Goal: Task Accomplishment & Management: Manage account settings

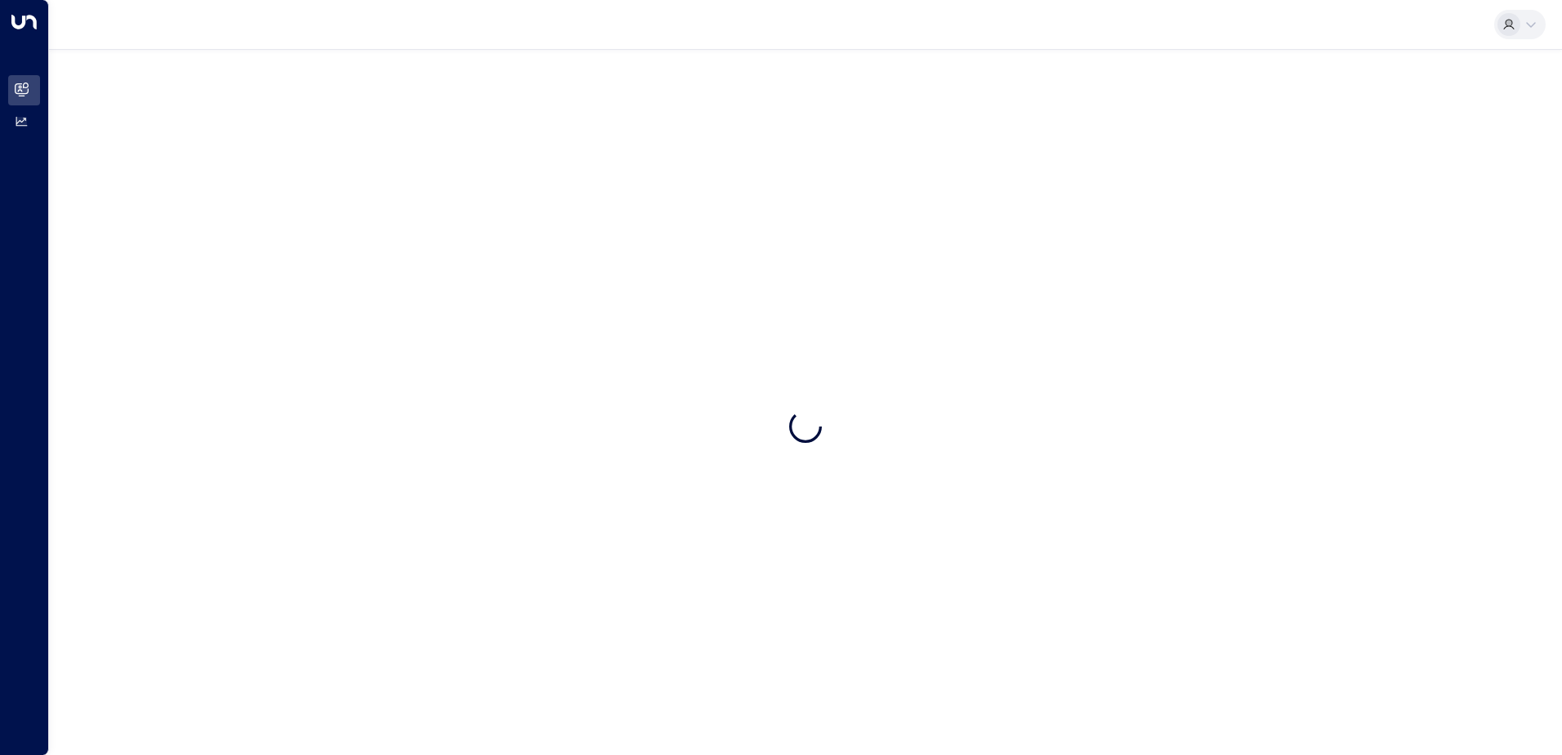
click at [1241, 439] on div at bounding box center [805, 426] width 1513 height 755
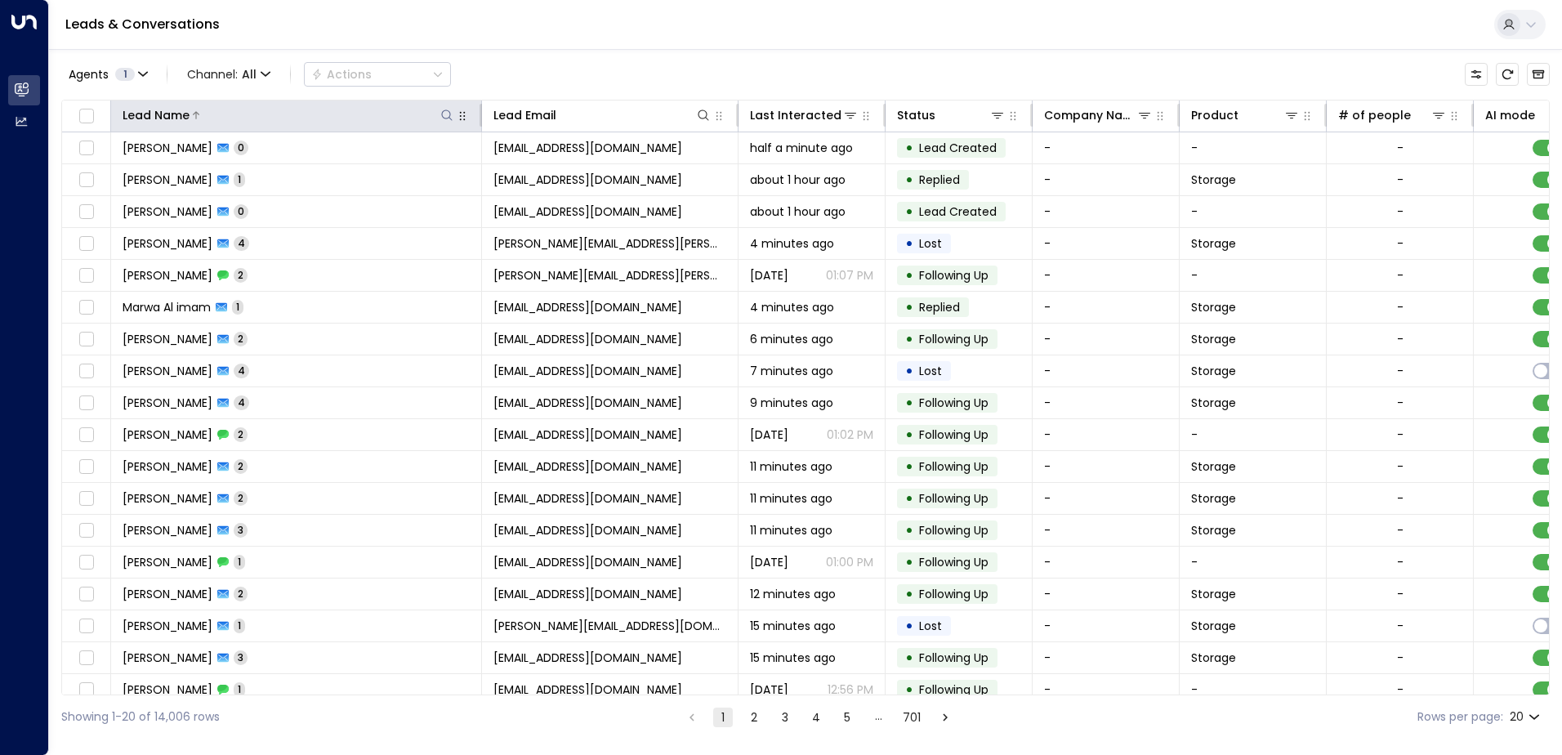
click at [439, 110] on button at bounding box center [447, 115] width 16 height 16
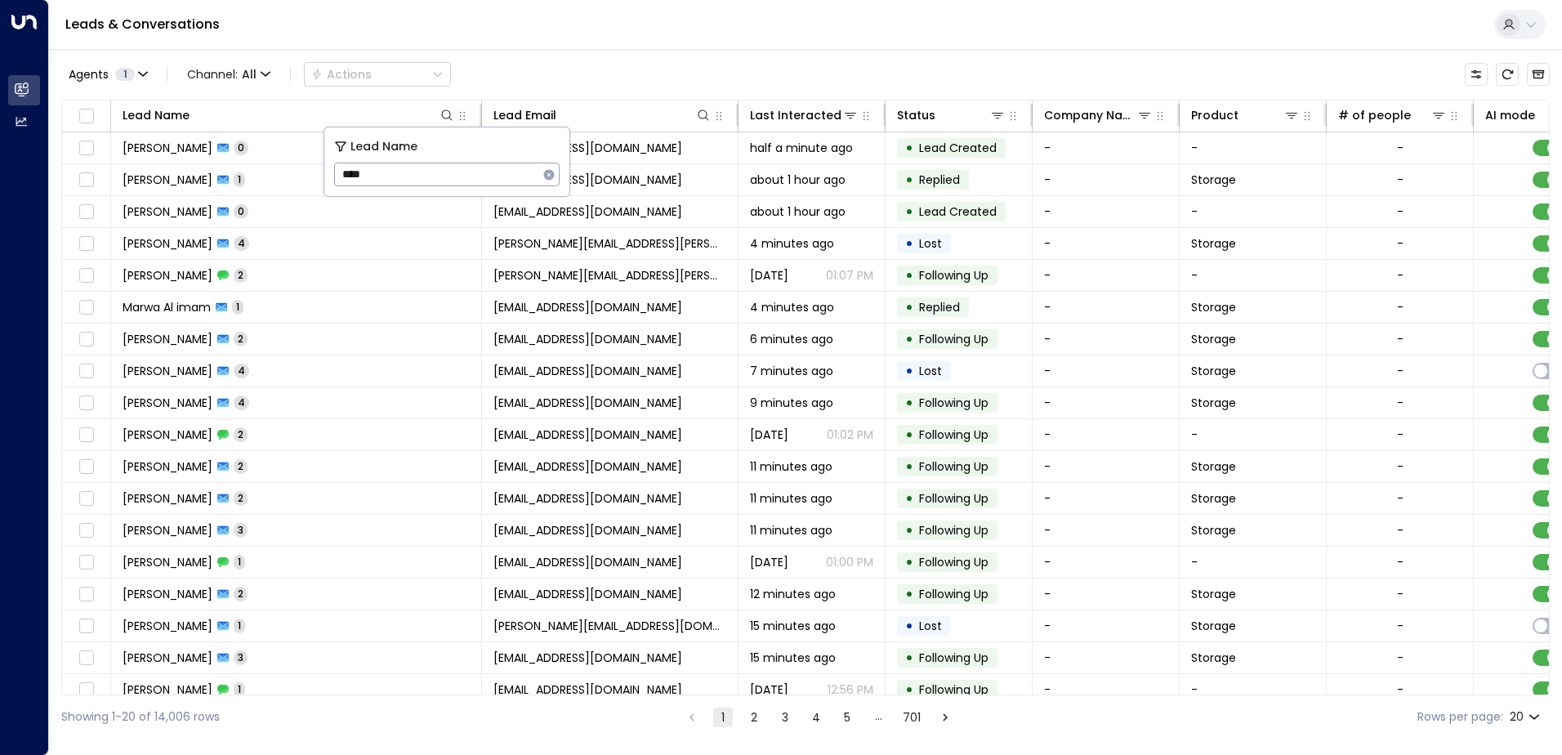
type input "****"
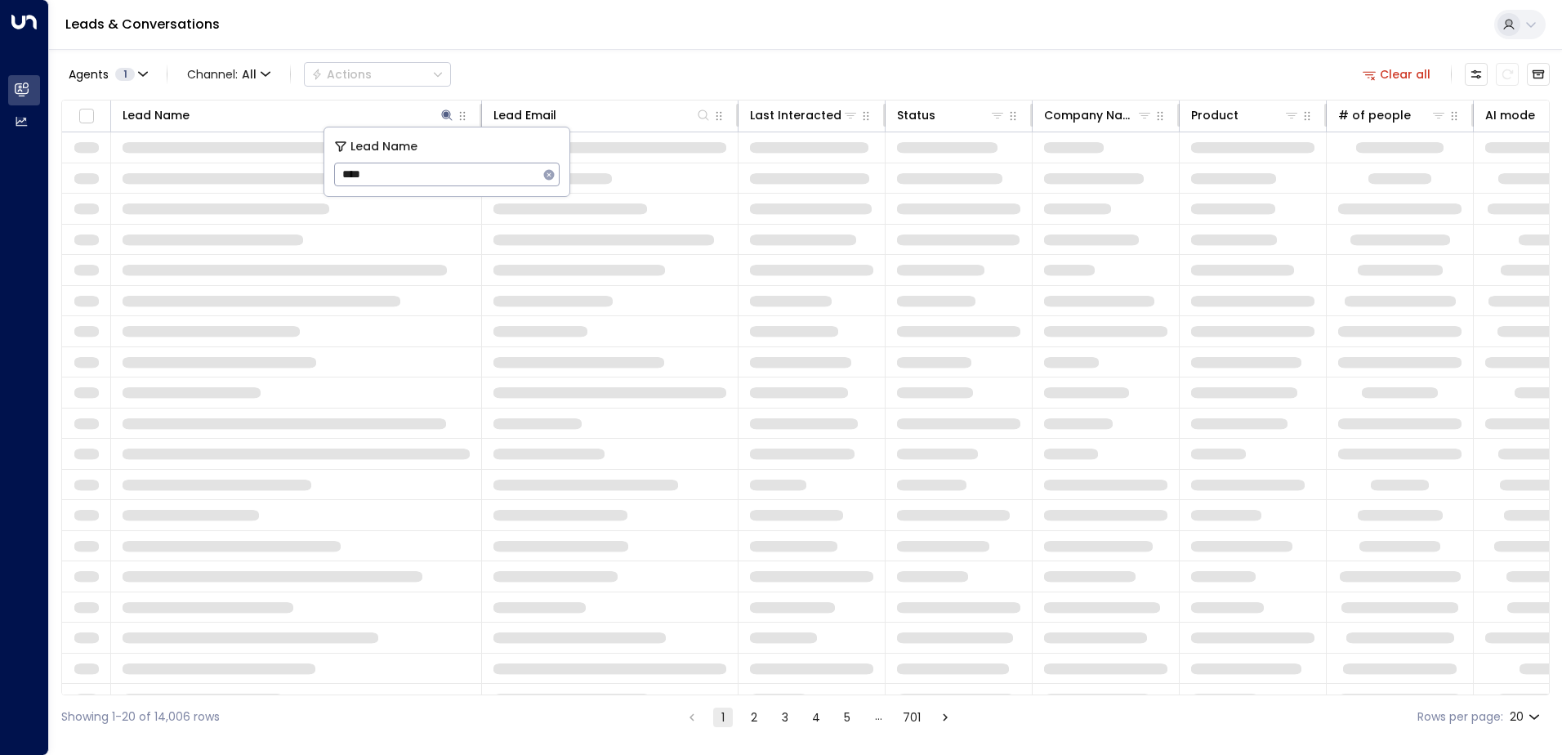
click at [541, 67] on div "Agents 1 Channel: All Actions Clear all" at bounding box center [805, 74] width 1488 height 34
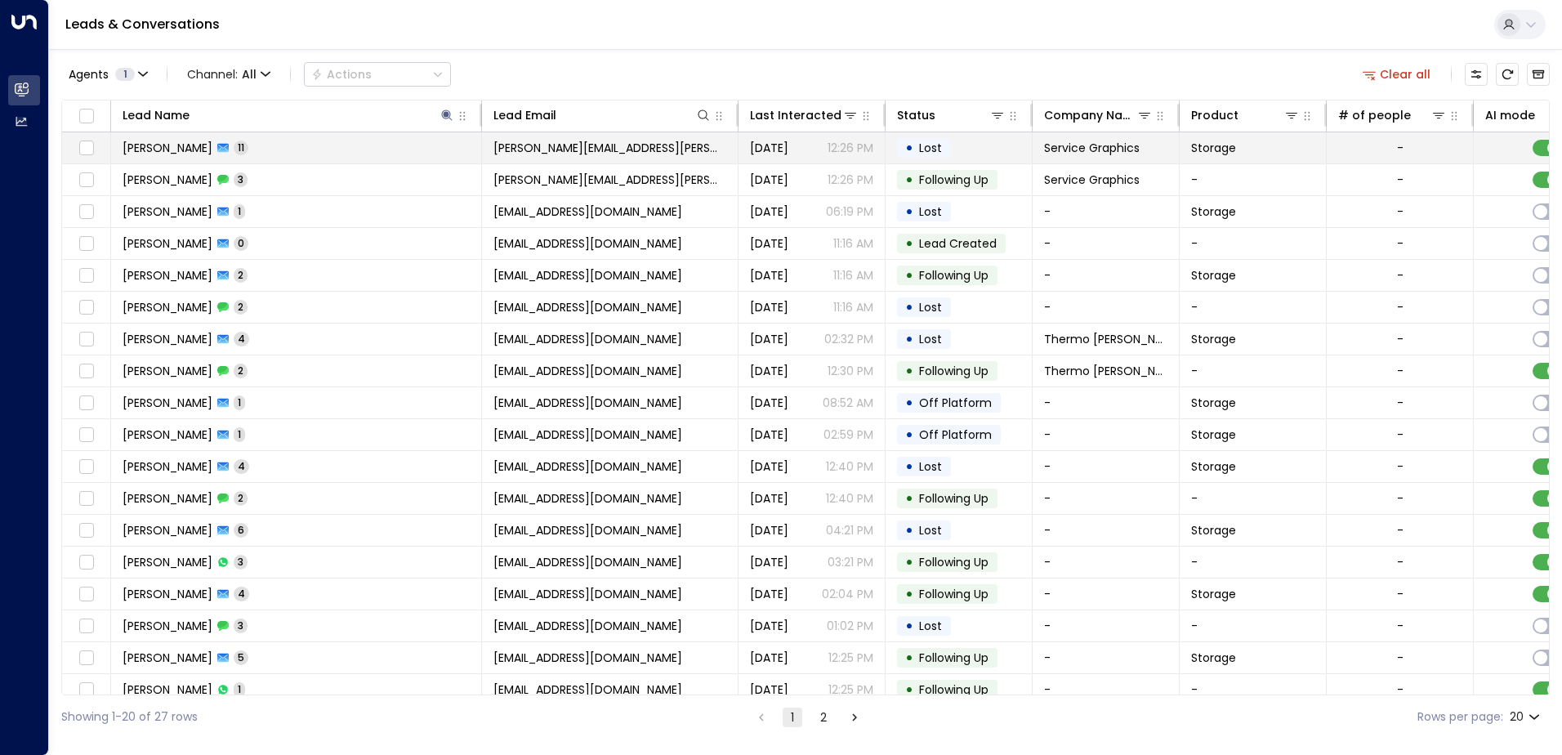
click at [263, 159] on td "[PERSON_NAME] 11" at bounding box center [296, 147] width 371 height 31
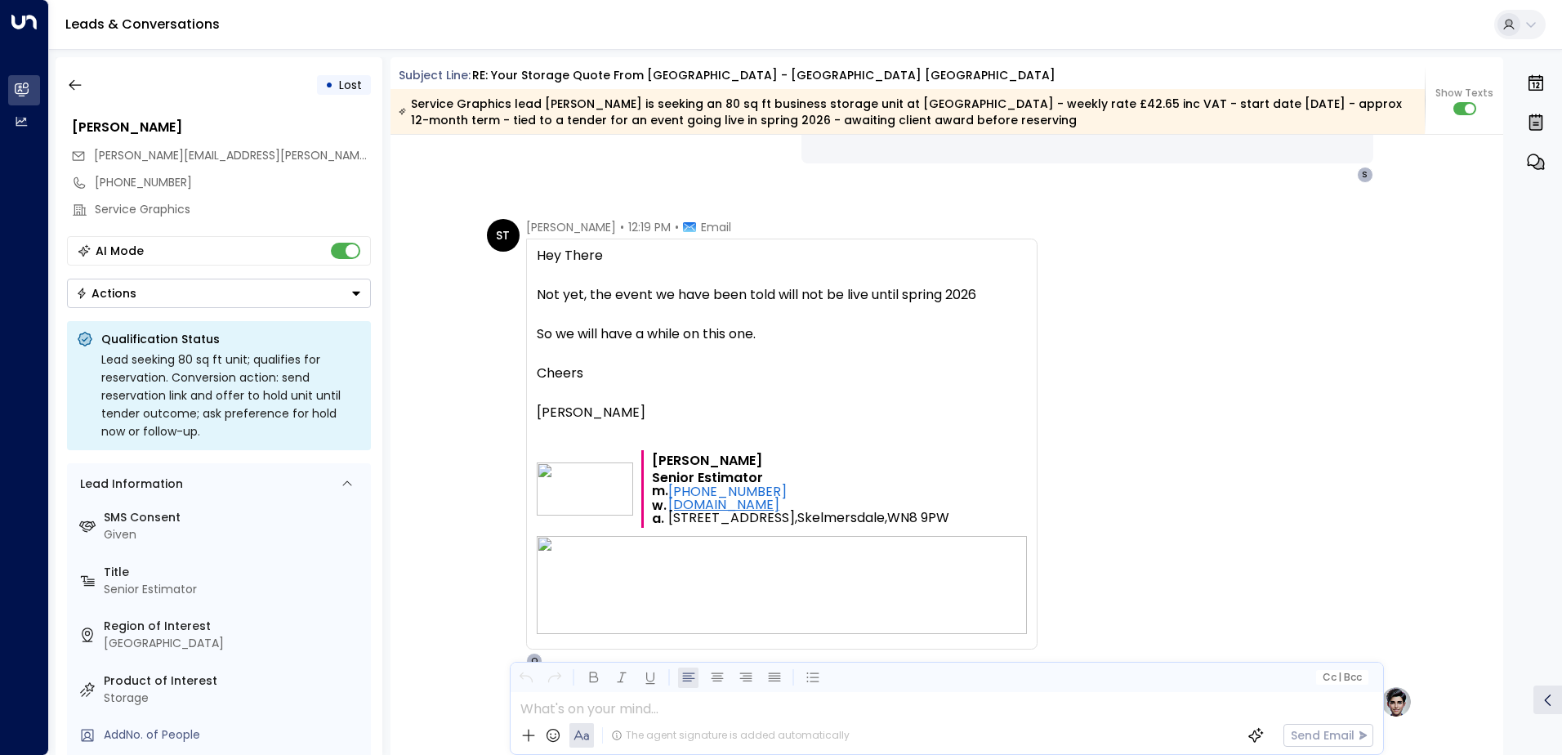
scroll to position [4055, 0]
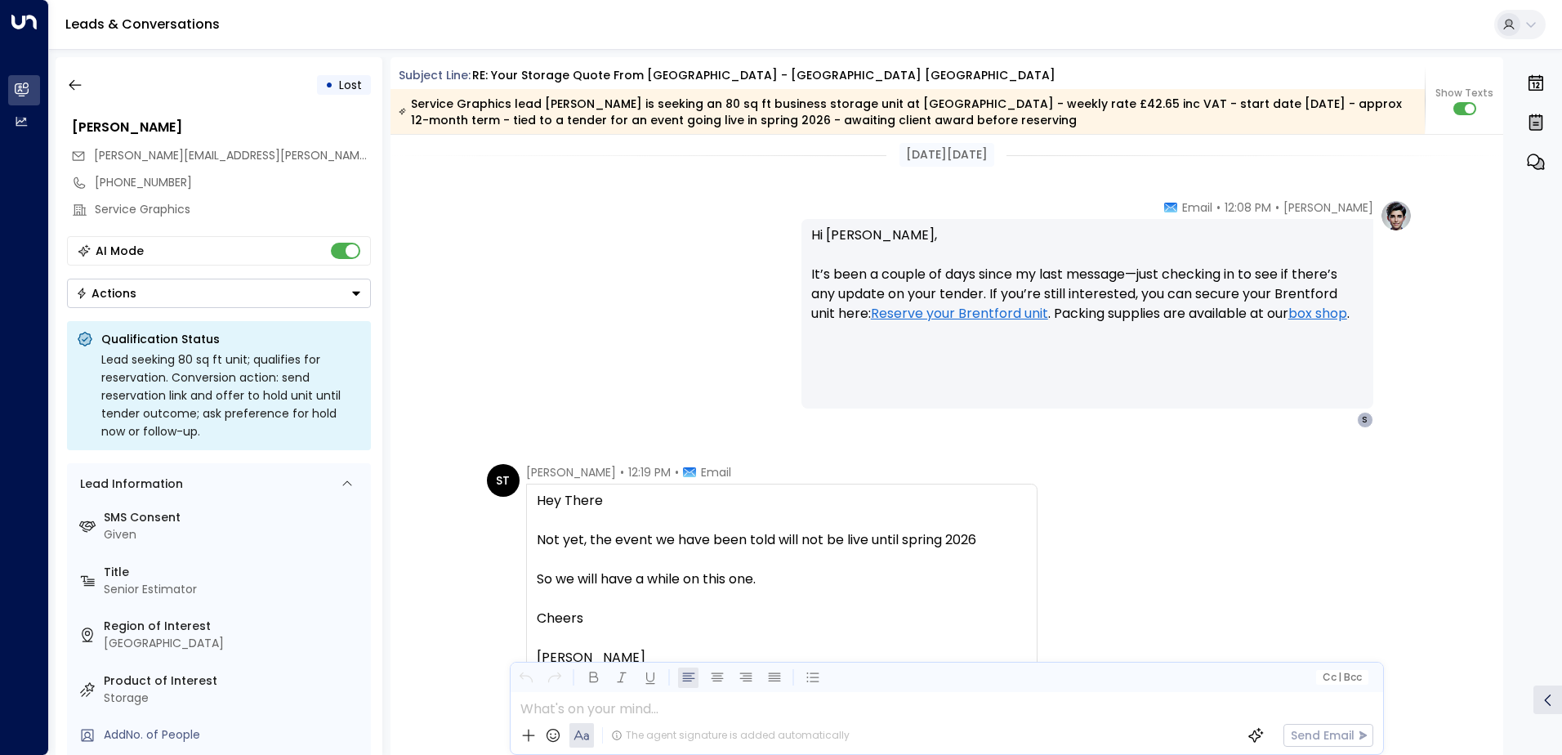
click at [90, 287] on div "Actions" at bounding box center [106, 293] width 60 height 15
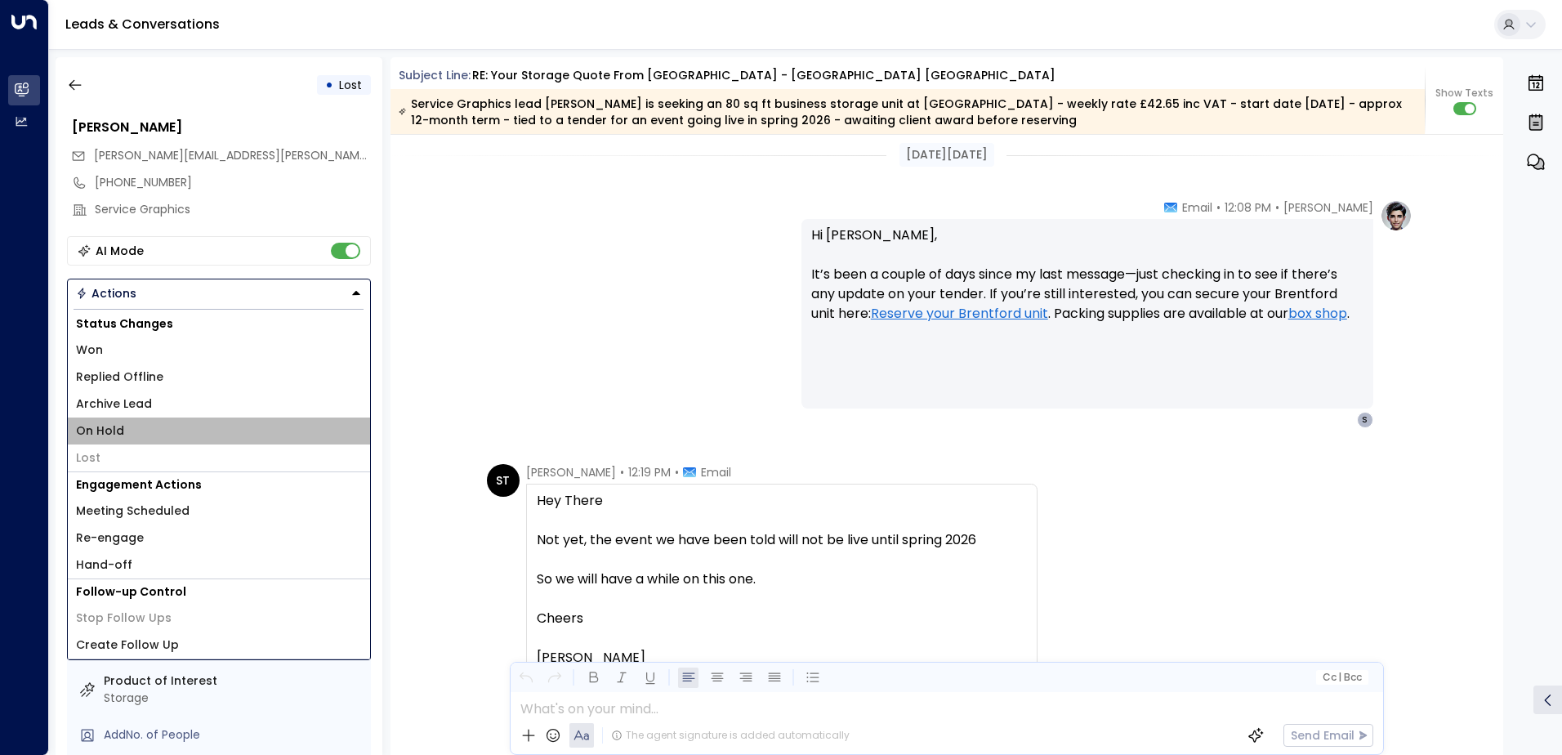
click at [138, 429] on li "On Hold" at bounding box center [219, 430] width 302 height 27
